Goal: Find specific page/section: Find specific page/section

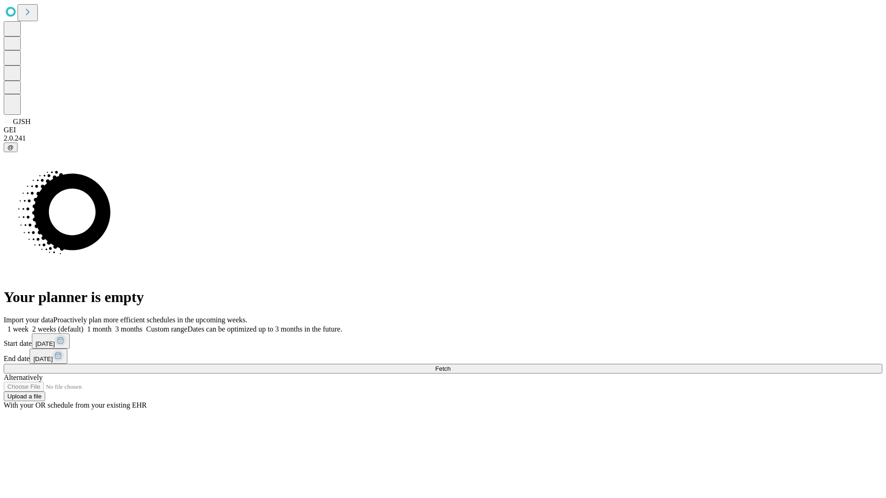
click at [450, 366] on span "Fetch" at bounding box center [442, 369] width 15 height 7
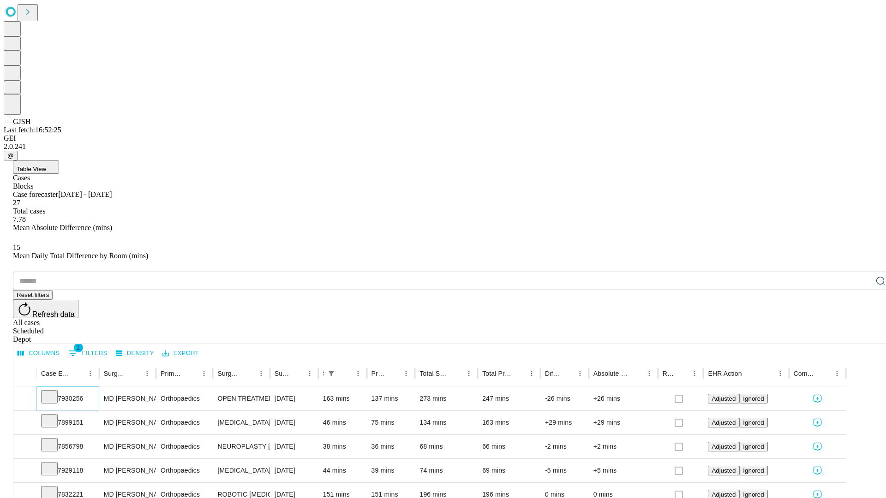
click at [54, 392] on icon at bounding box center [49, 396] width 9 height 9
